Goal: Find specific page/section: Find specific page/section

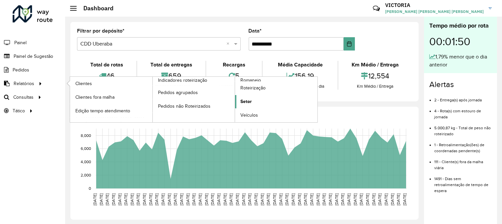
click at [254, 100] on link "Setor" at bounding box center [276, 101] width 82 height 13
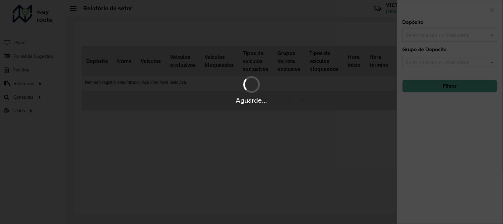
click at [54, 92] on div at bounding box center [251, 112] width 503 height 224
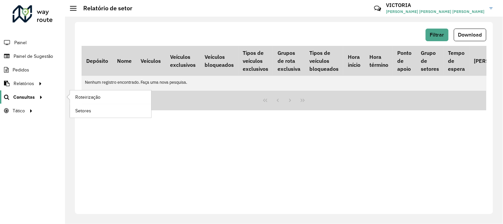
click at [29, 97] on span "Consultas" at bounding box center [24, 97] width 22 height 7
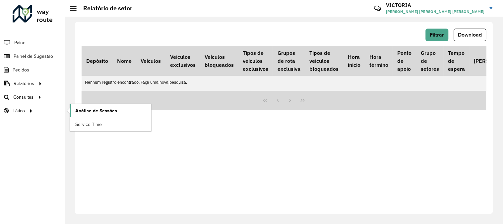
click at [82, 110] on span "Análise de Sessões" at bounding box center [96, 110] width 42 height 7
click at [76, 109] on span "Análise de Sessões" at bounding box center [96, 110] width 42 height 7
click at [85, 109] on span "Setores" at bounding box center [83, 110] width 16 height 7
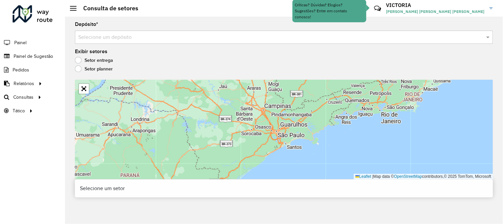
click at [189, 37] on input "text" at bounding box center [277, 38] width 399 height 8
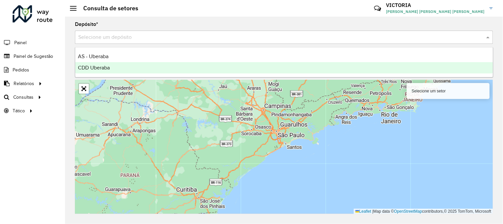
click at [177, 65] on div "CDD Uberaba" at bounding box center [284, 67] width 418 height 11
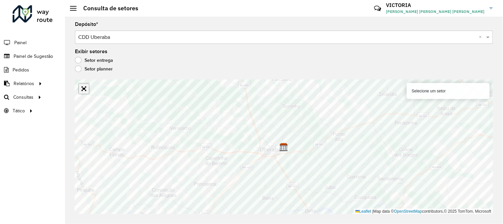
click at [82, 88] on link "Abrir mapa em tela cheia" at bounding box center [84, 89] width 10 height 10
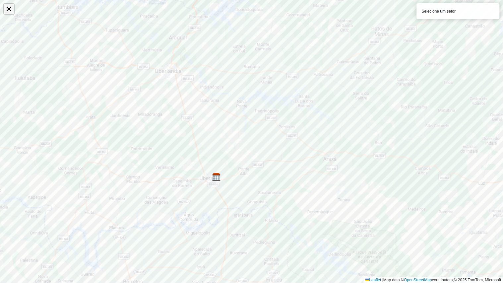
click at [8, 9] on link "Abrir mapa em tela cheia" at bounding box center [9, 9] width 10 height 10
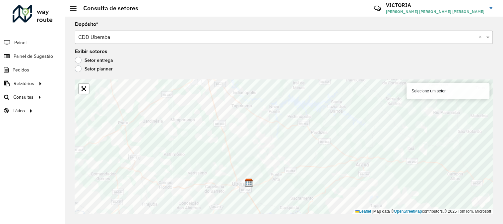
click at [388, 59] on div "Setor entrega" at bounding box center [284, 62] width 418 height 8
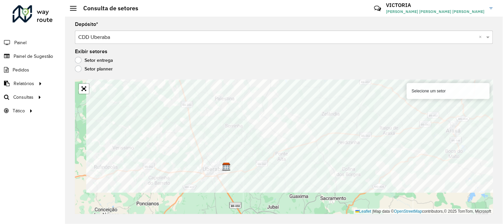
click at [434, 92] on div "Selecione um setor Leaflet | Map data © OpenStreetMap contributors,© 2025 TomTo…" at bounding box center [284, 147] width 418 height 134
